Goal: Information Seeking & Learning: Learn about a topic

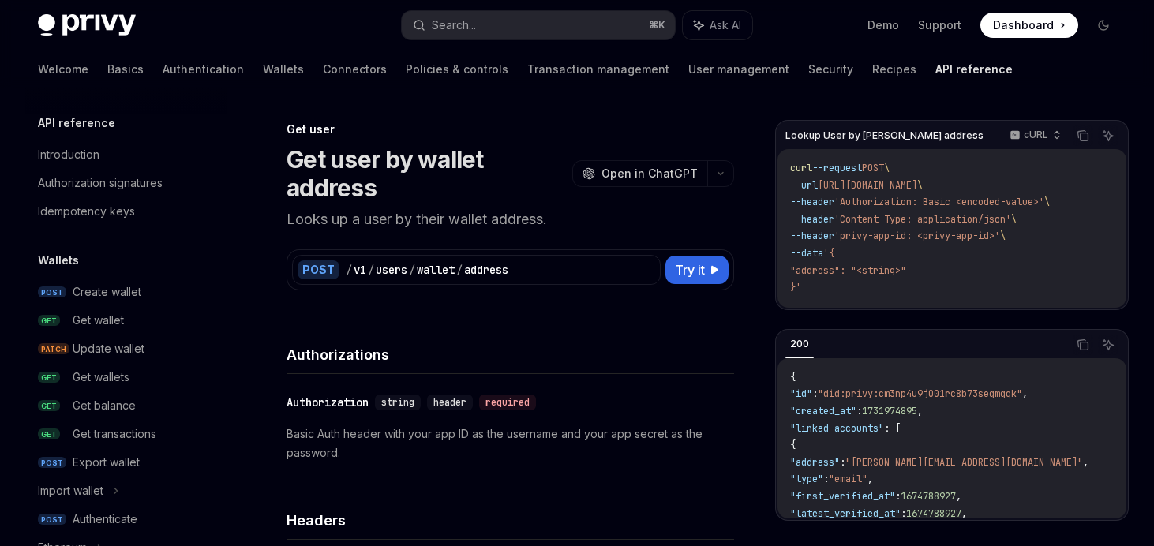
scroll to position [1220, 0]
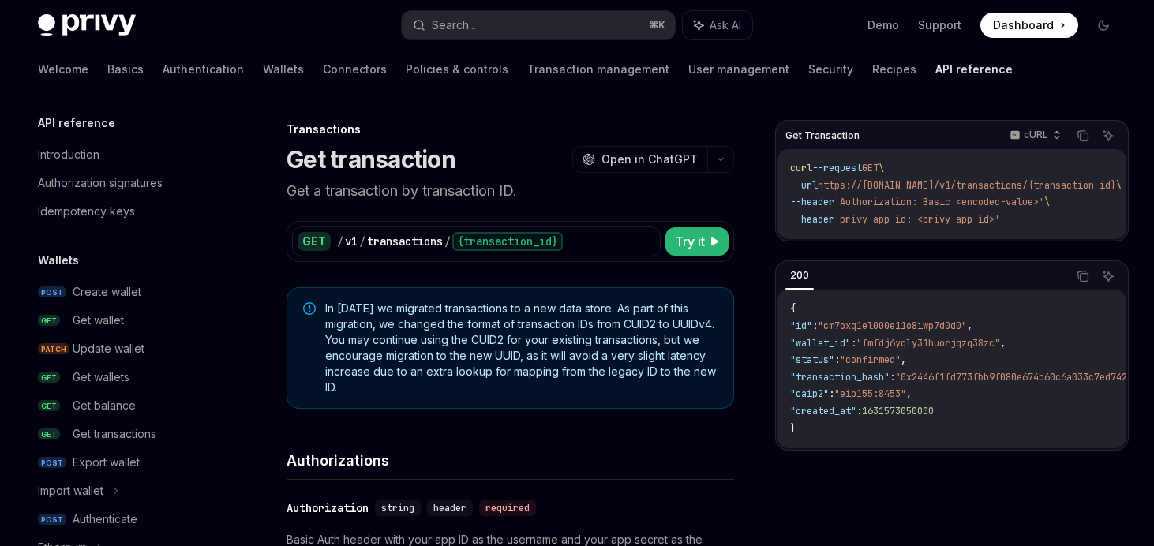
scroll to position [879, 0]
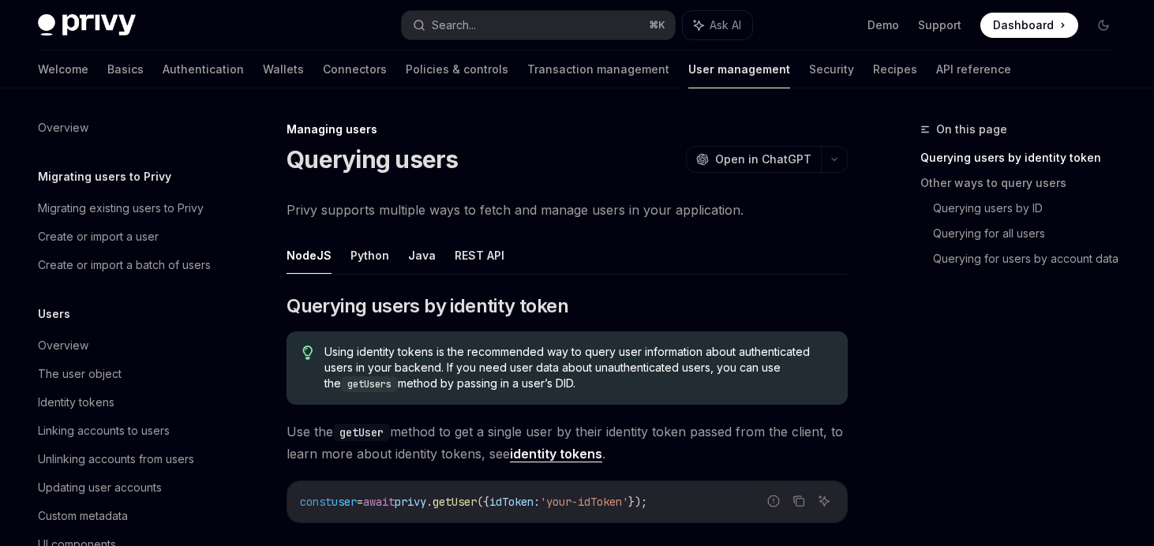
scroll to position [336, 0]
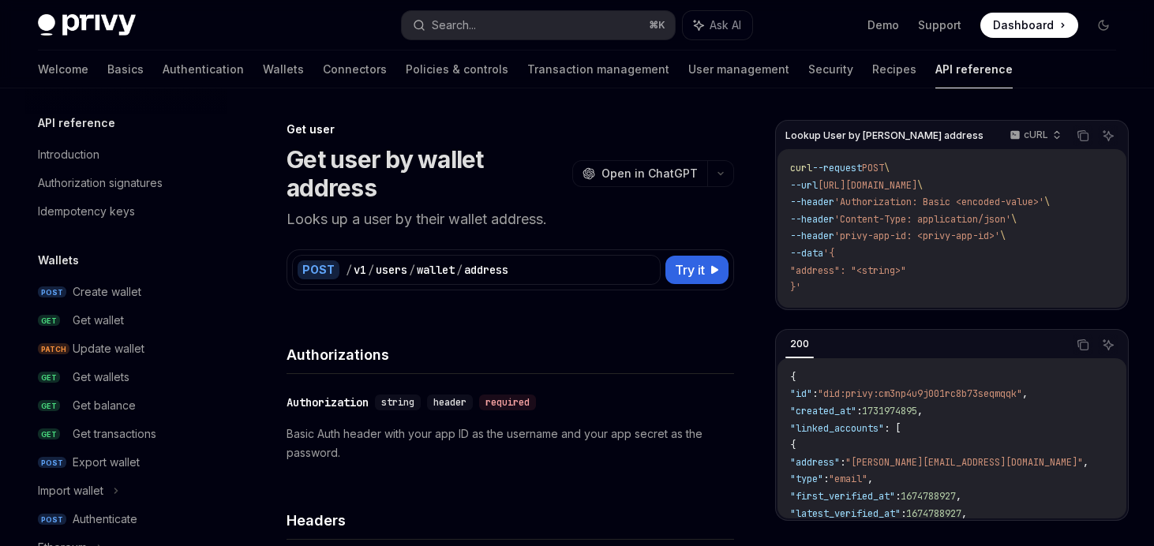
scroll to position [1220, 0]
